Goal: Information Seeking & Learning: Find specific page/section

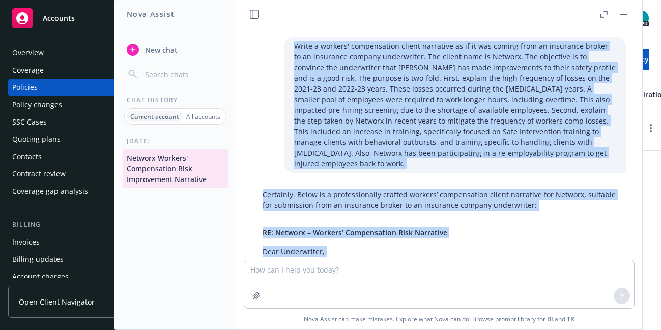
scroll to position [617, 0]
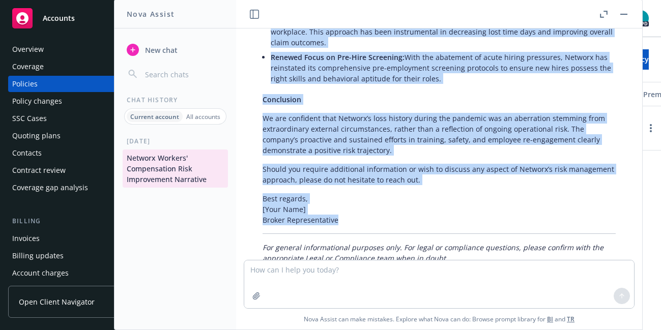
click at [60, 44] on div "Overview" at bounding box center [71, 49] width 118 height 16
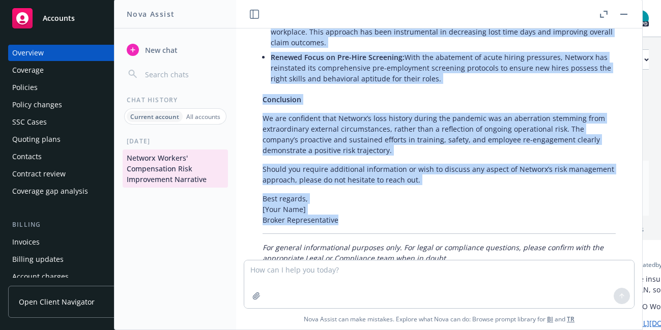
click at [41, 57] on div "Overview" at bounding box center [28, 53] width 32 height 16
click at [36, 55] on div "Overview" at bounding box center [28, 53] width 32 height 16
click at [70, 14] on span "Accounts" at bounding box center [59, 18] width 32 height 8
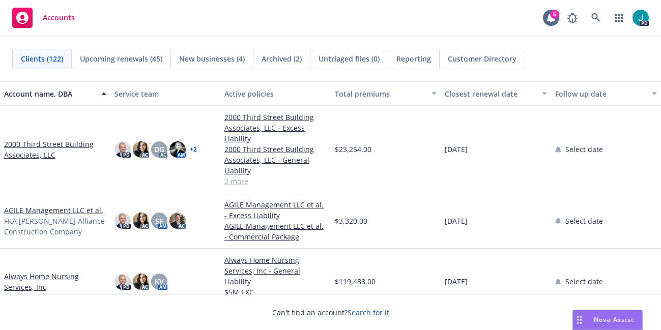
click at [74, 144] on link "2000 Third Street Building Associates, LLC" at bounding box center [55, 149] width 102 height 21
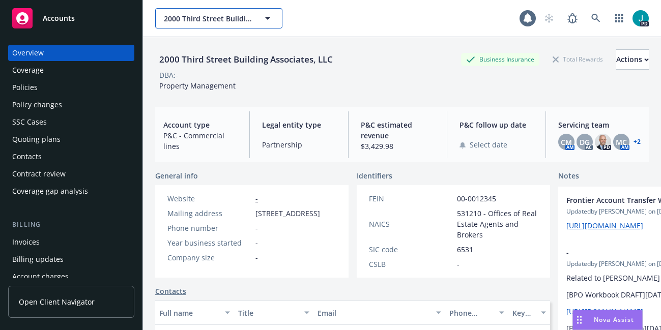
click at [203, 17] on span "2000 Third Street Building Associates, LLC" at bounding box center [208, 18] width 88 height 11
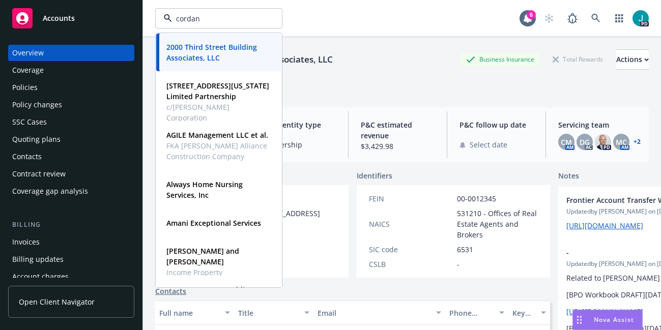
type input "[PERSON_NAME]"
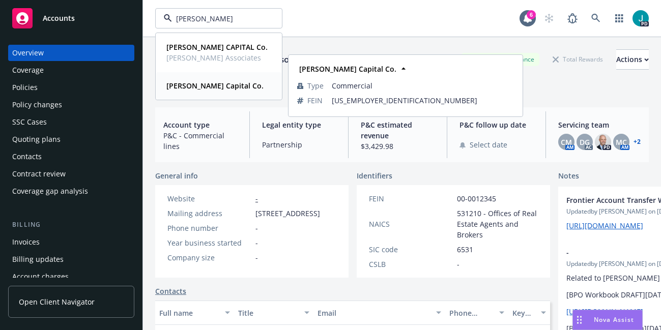
click at [198, 85] on strong "[PERSON_NAME] Capital Co." at bounding box center [214, 86] width 97 height 10
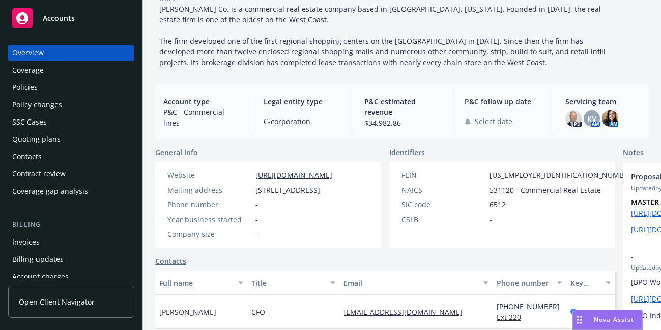
scroll to position [86, 0]
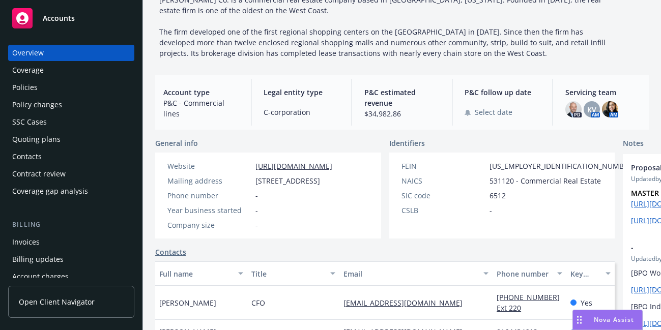
click at [53, 87] on div "Policies" at bounding box center [71, 87] width 118 height 16
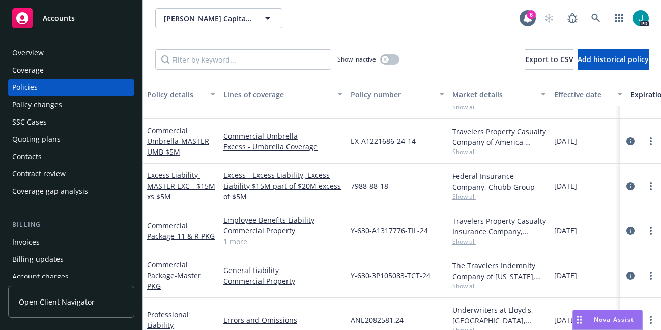
scroll to position [123, 0]
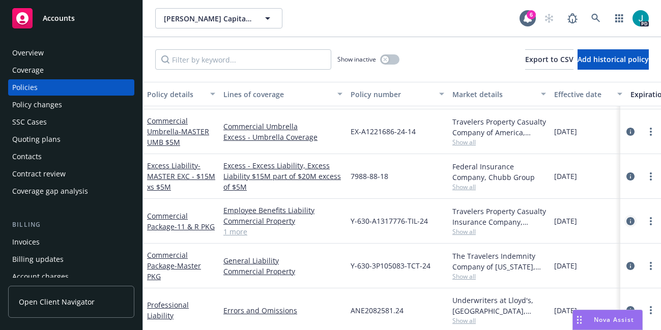
click at [629, 221] on icon "circleInformation" at bounding box center [630, 221] width 8 height 8
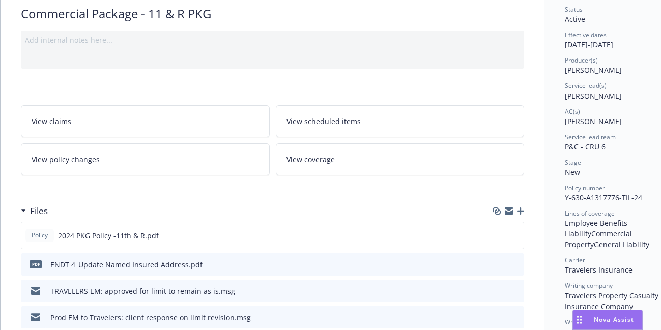
scroll to position [122, 0]
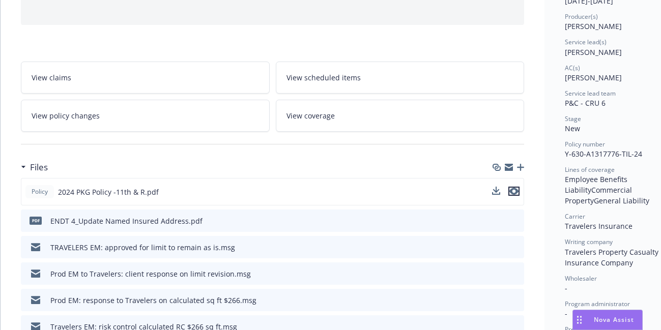
click at [513, 191] on icon "preview file" at bounding box center [513, 191] width 9 height 7
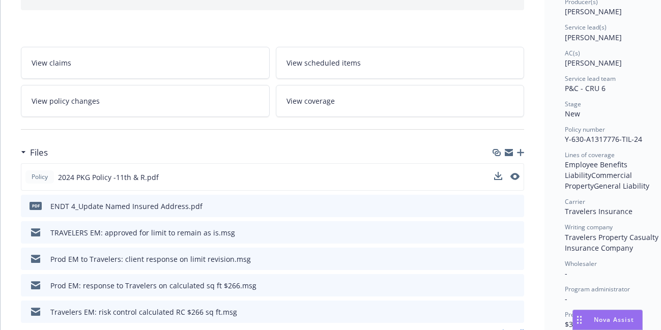
click at [517, 206] on icon "preview file" at bounding box center [514, 205] width 9 height 7
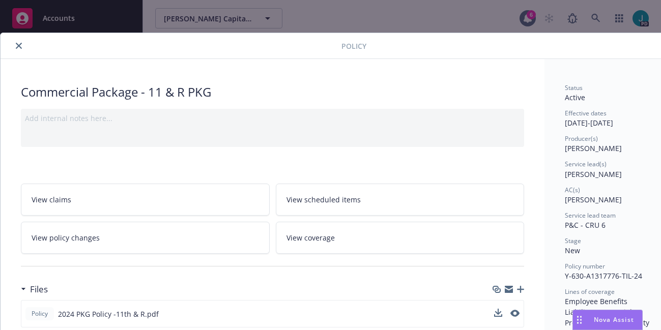
click at [16, 48] on icon "close" at bounding box center [19, 46] width 6 height 6
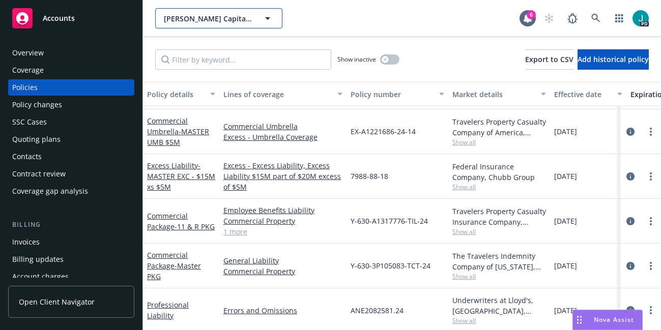
click at [177, 16] on span "[PERSON_NAME] Capital Co." at bounding box center [208, 18] width 88 height 11
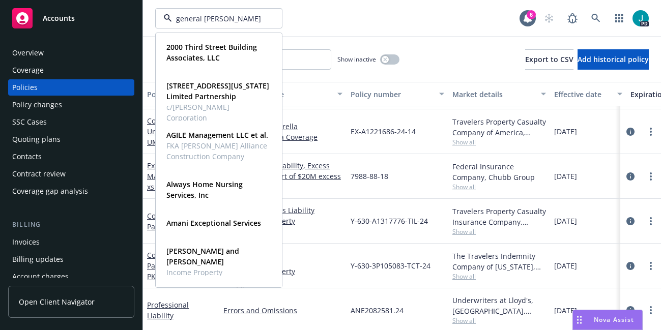
type input "general matter"
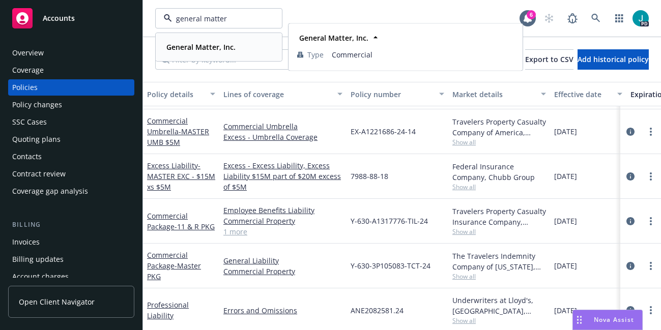
click at [181, 48] on strong "General Matter, Inc." at bounding box center [200, 47] width 69 height 10
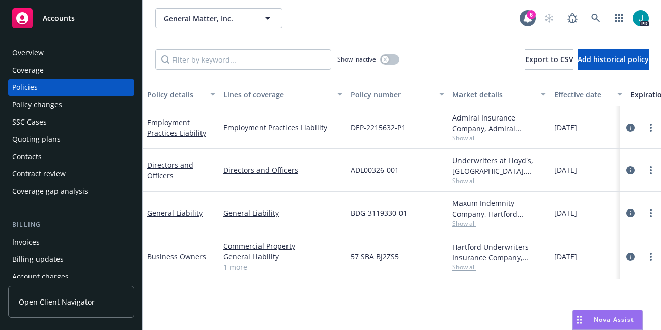
click at [74, 51] on div "Overview" at bounding box center [71, 53] width 118 height 16
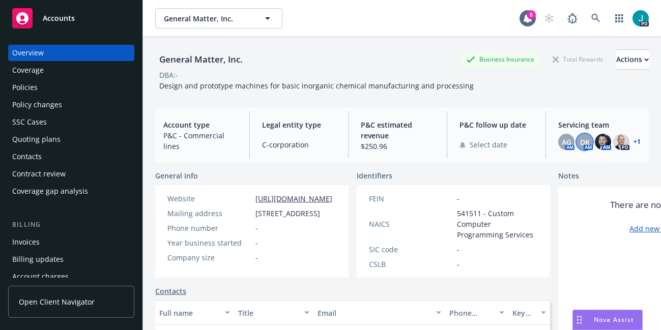
click at [586, 143] on span "DK" at bounding box center [585, 142] width 10 height 11
